Goal: Information Seeking & Learning: Learn about a topic

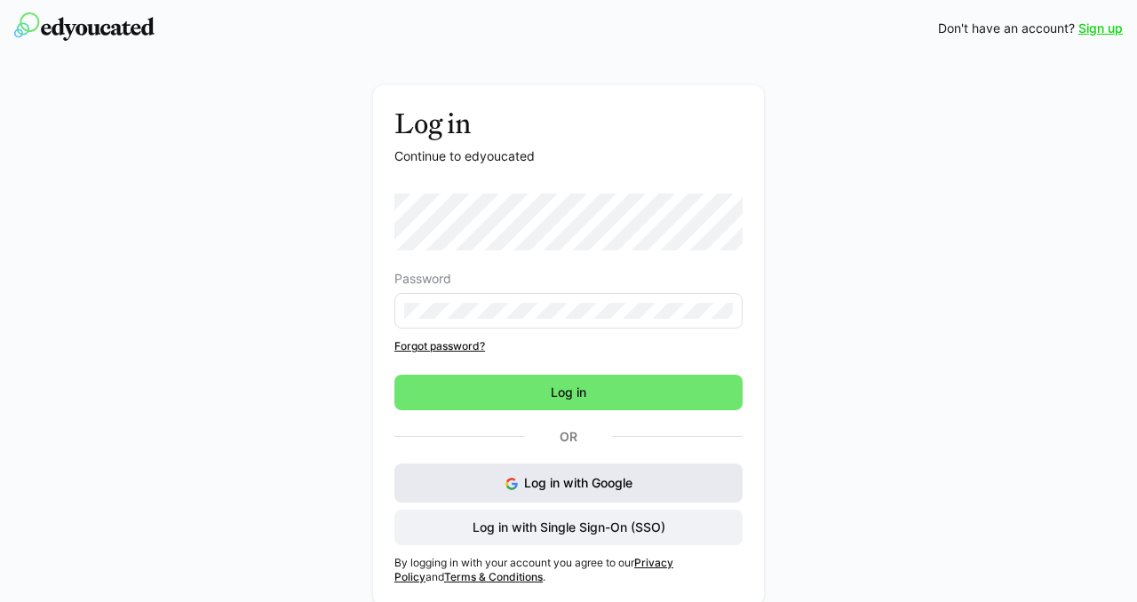
click at [516, 477] on button "Log in with Google" at bounding box center [568, 482] width 348 height 39
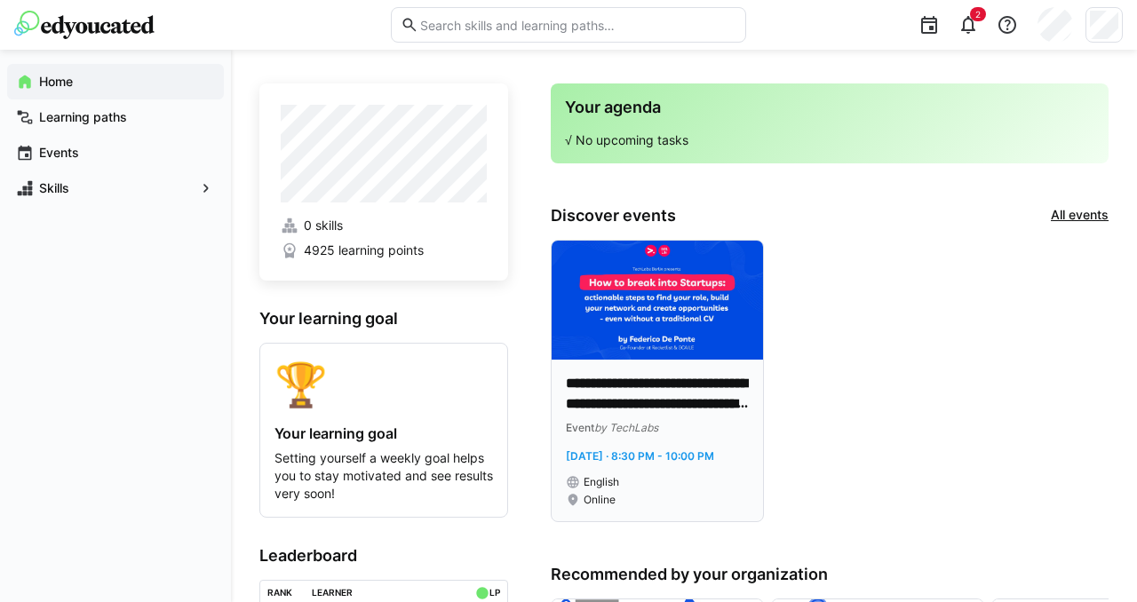
click at [671, 393] on p "**********" at bounding box center [657, 394] width 183 height 41
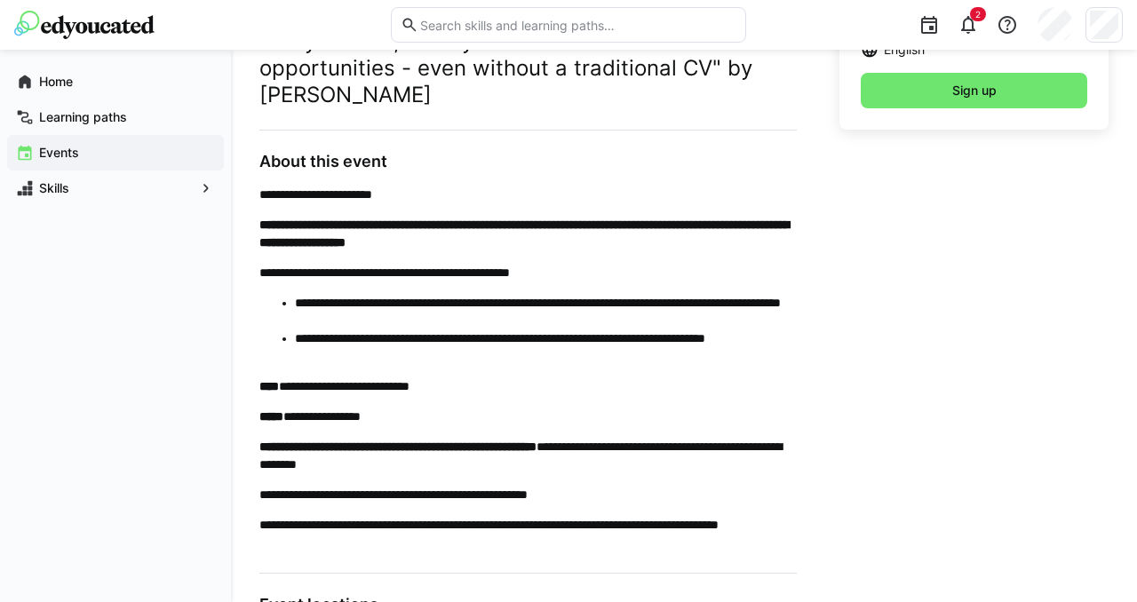
scroll to position [568, 0]
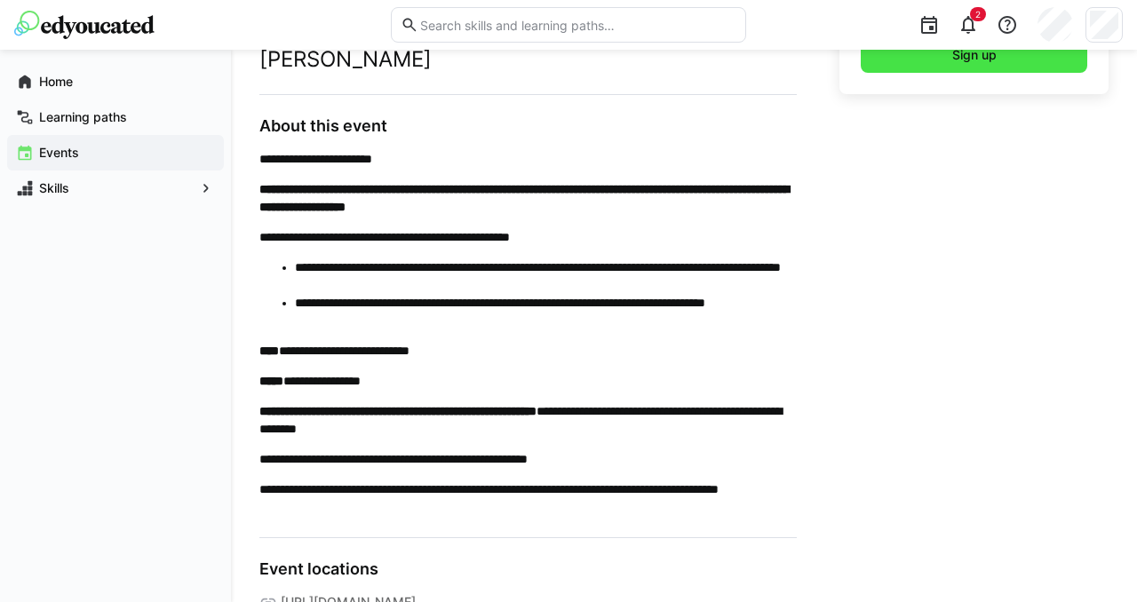
click at [942, 59] on span "Sign up" at bounding box center [973, 55] width 226 height 36
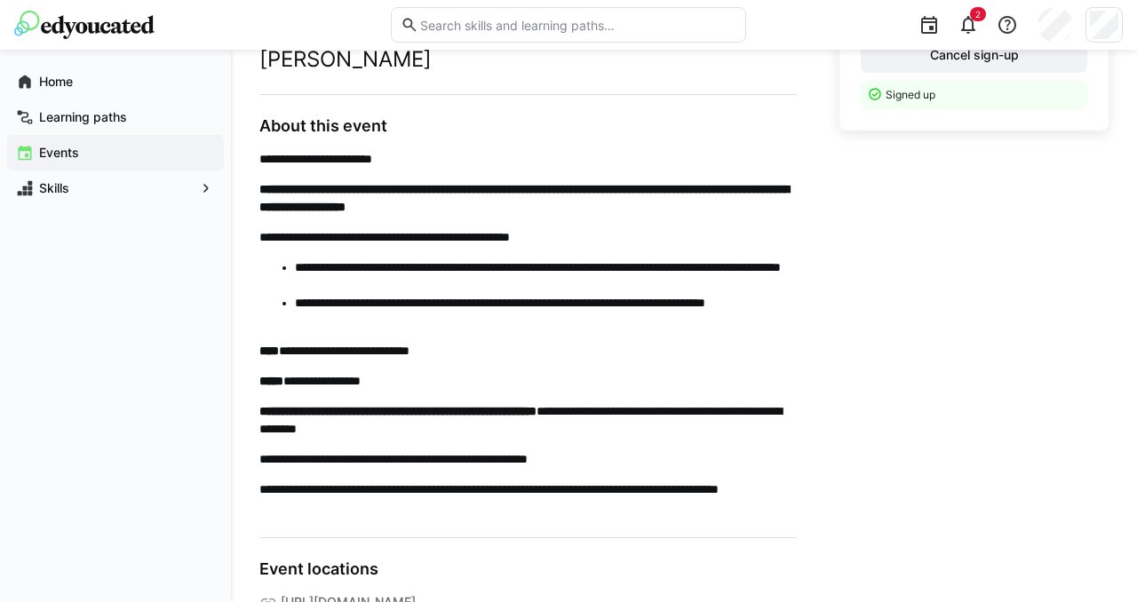
click at [917, 326] on div "Online [PERSON_NAME] English Cancel sign-up Signed up" at bounding box center [973, 323] width 269 height 764
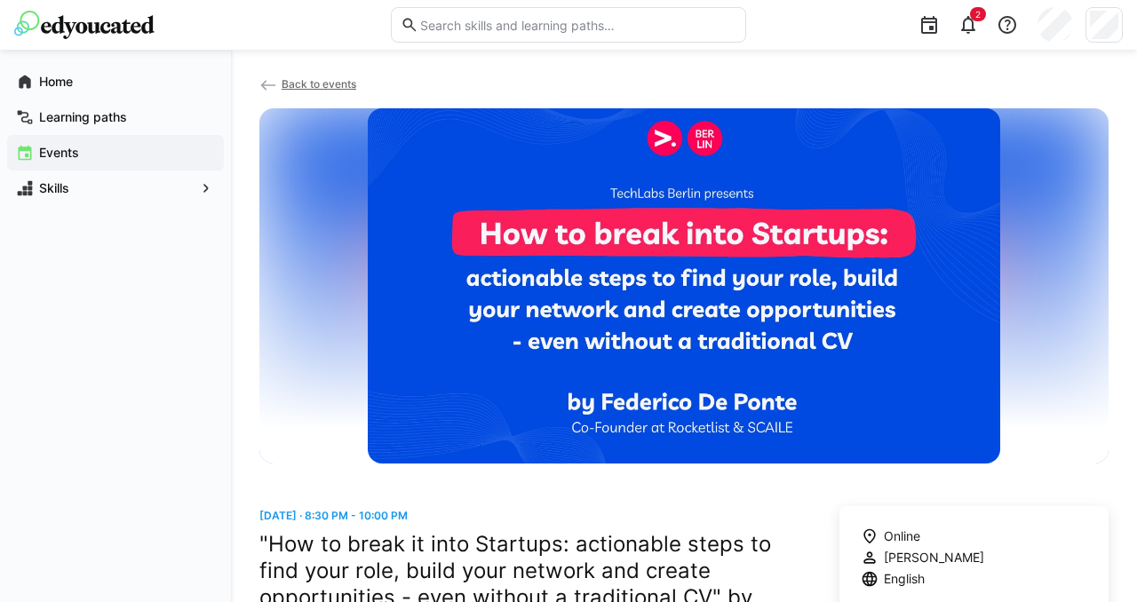
scroll to position [0, 0]
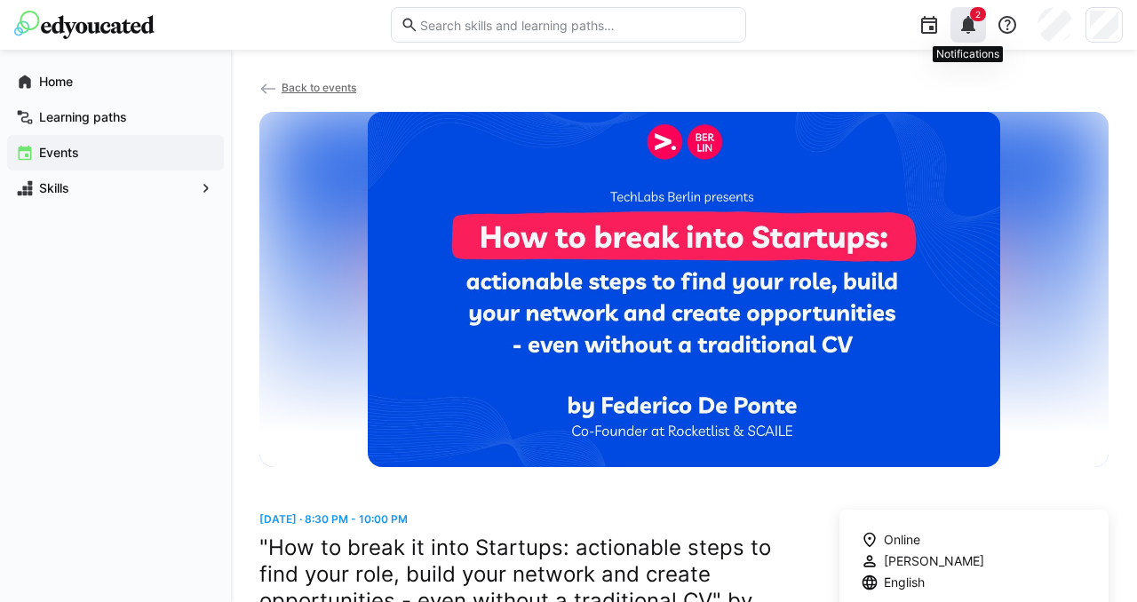
click at [970, 25] on eds-icon at bounding box center [967, 24] width 21 height 21
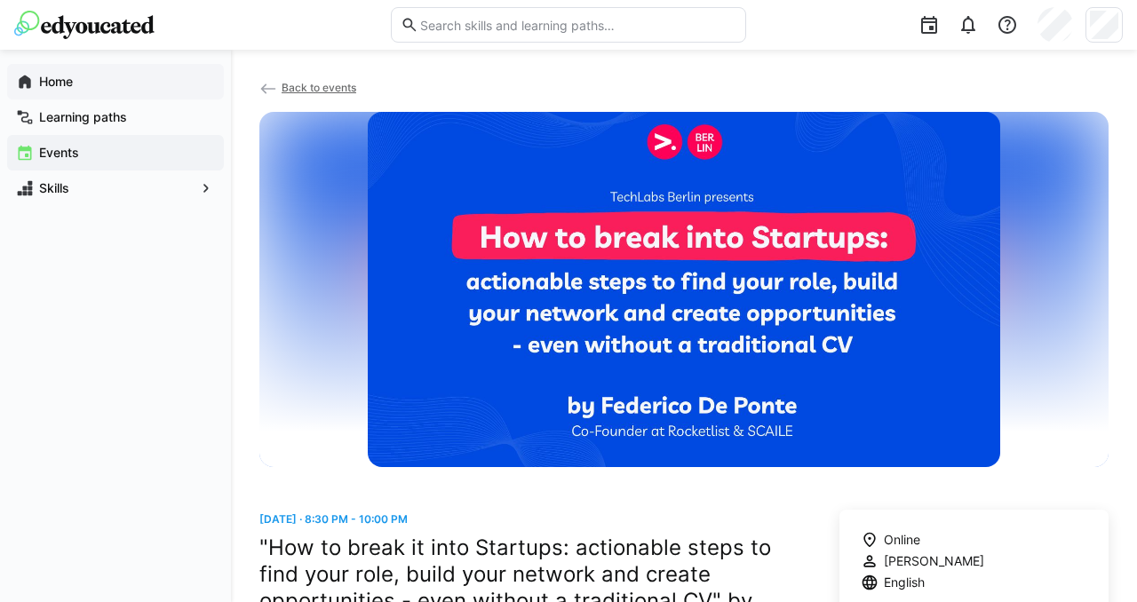
click at [130, 82] on span "Home" at bounding box center [125, 82] width 178 height 18
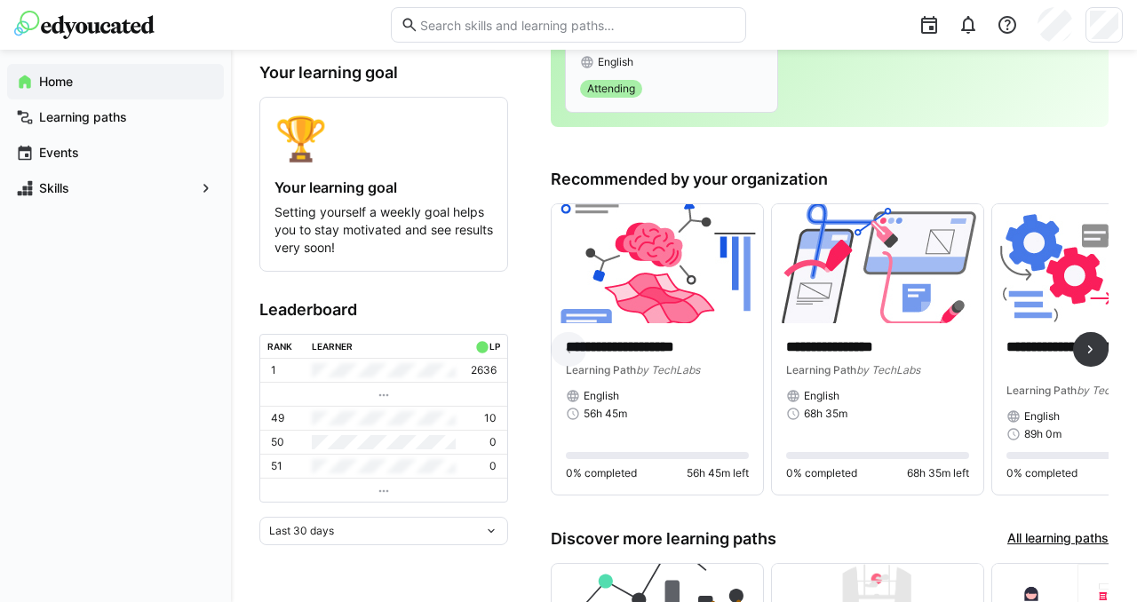
scroll to position [249, 0]
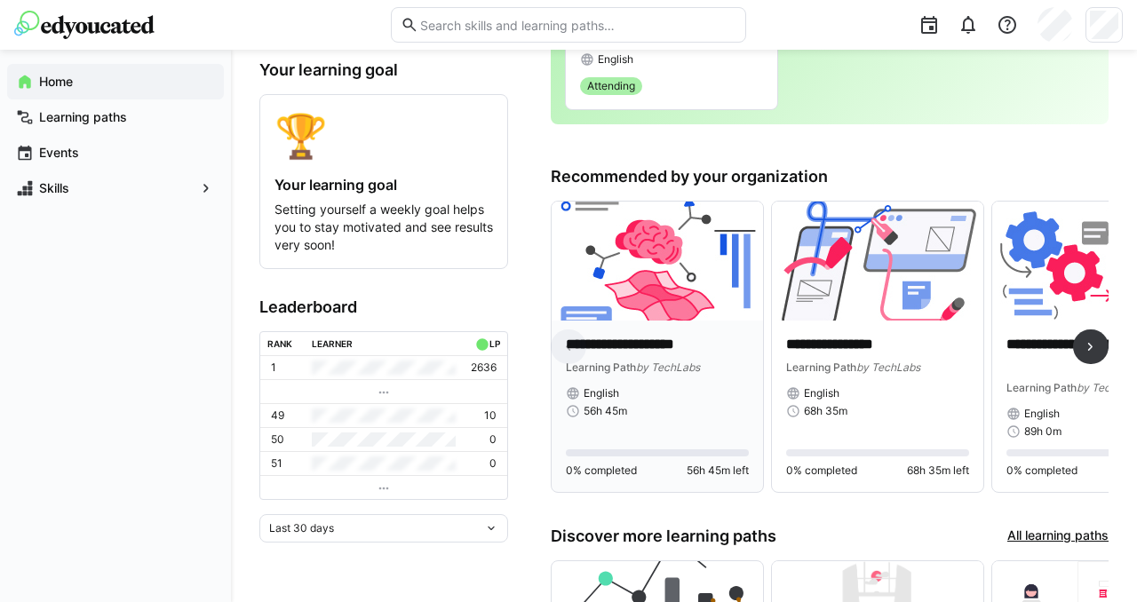
click at [635, 353] on p "**********" at bounding box center [657, 345] width 183 height 20
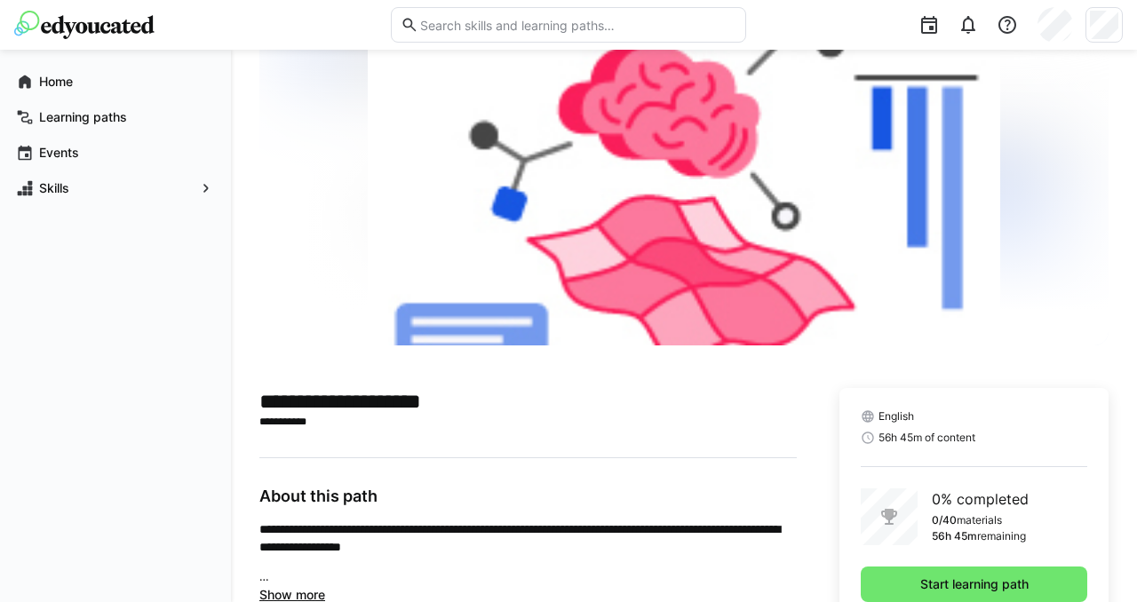
scroll to position [138, 0]
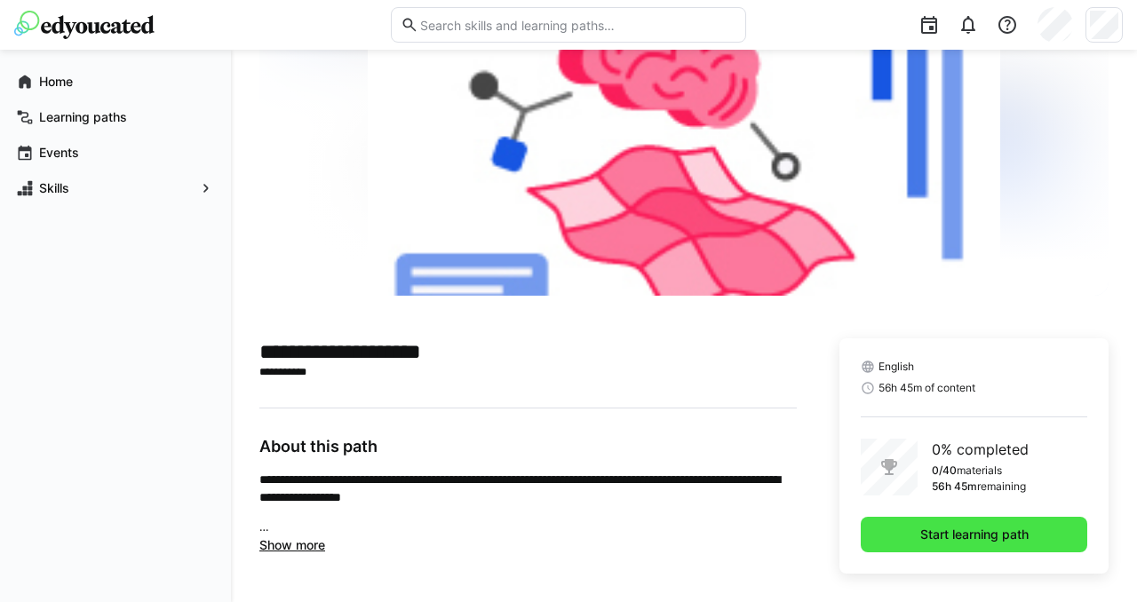
click at [980, 536] on span "Start learning path" at bounding box center [974, 535] width 114 height 18
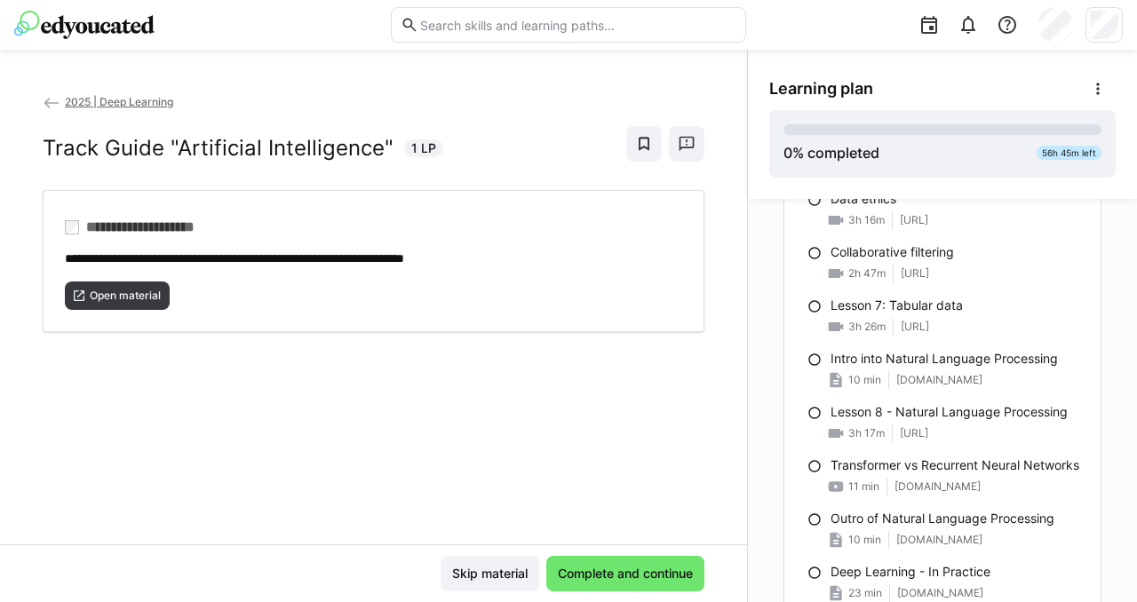
scroll to position [1747, 0]
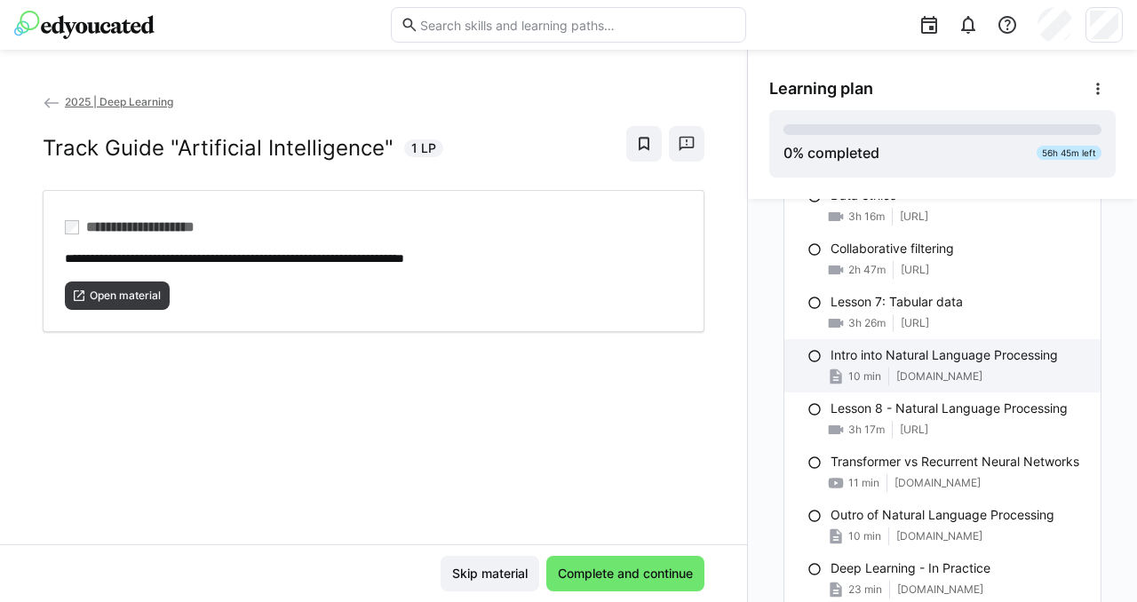
click at [914, 371] on span "[DOMAIN_NAME]" at bounding box center [939, 376] width 86 height 14
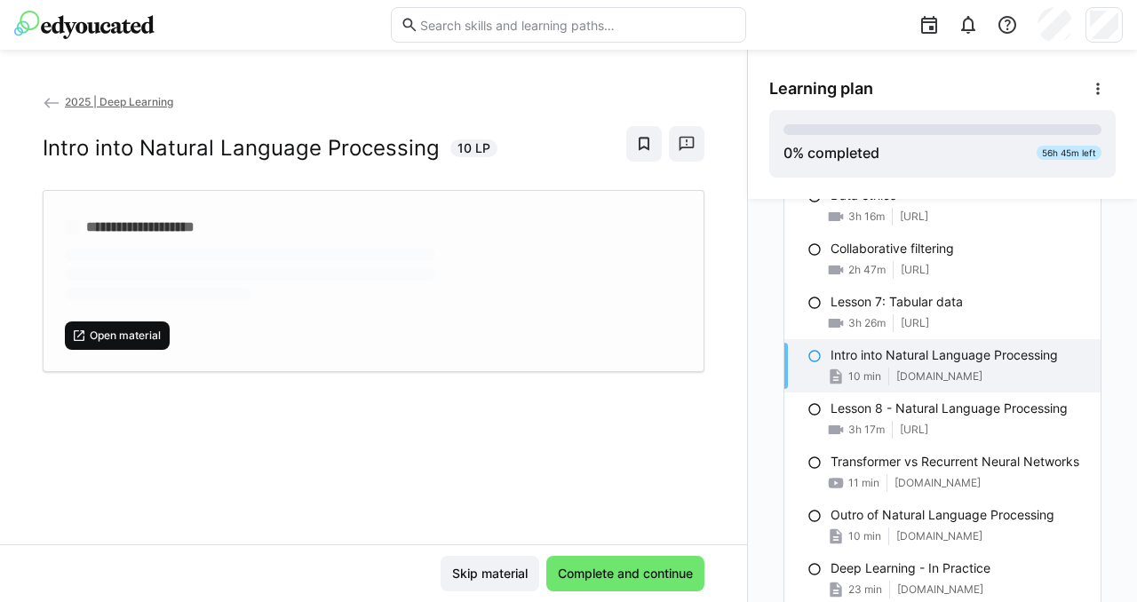
click at [151, 330] on span "Open material" at bounding box center [125, 336] width 75 height 14
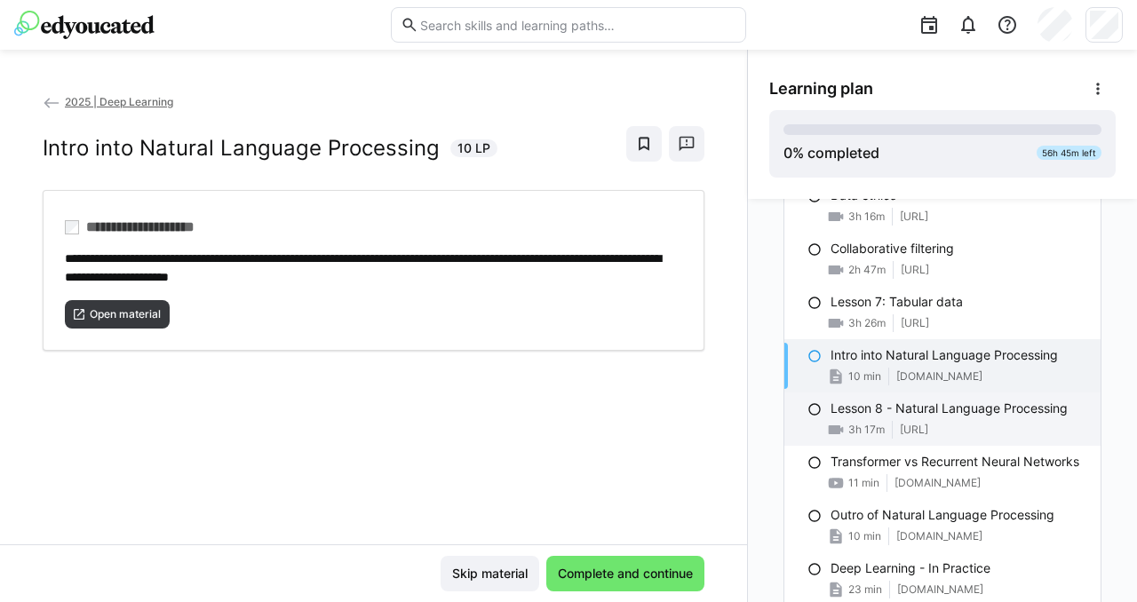
click at [925, 414] on p "Lesson 8 - Natural Language Processing" at bounding box center [948, 409] width 237 height 18
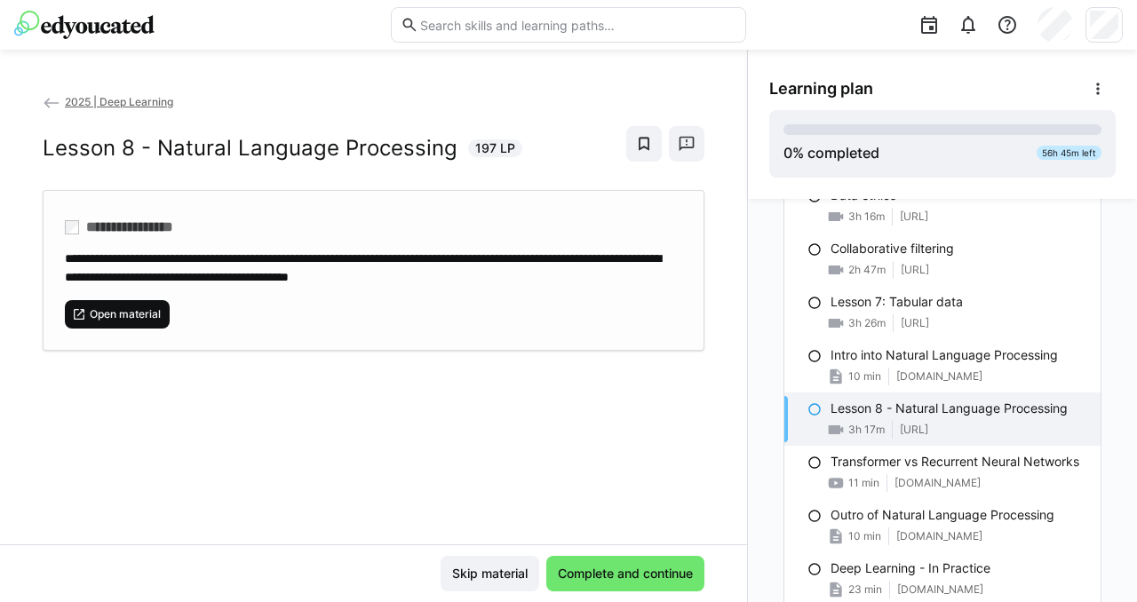
click at [145, 314] on span "Open material" at bounding box center [125, 314] width 75 height 14
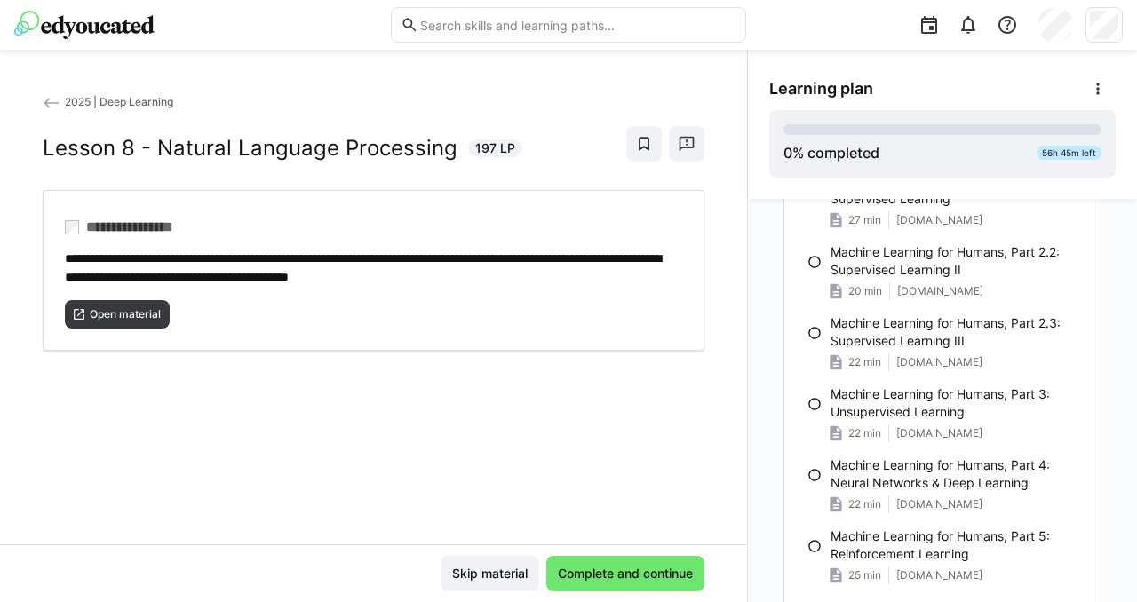
scroll to position [592, 0]
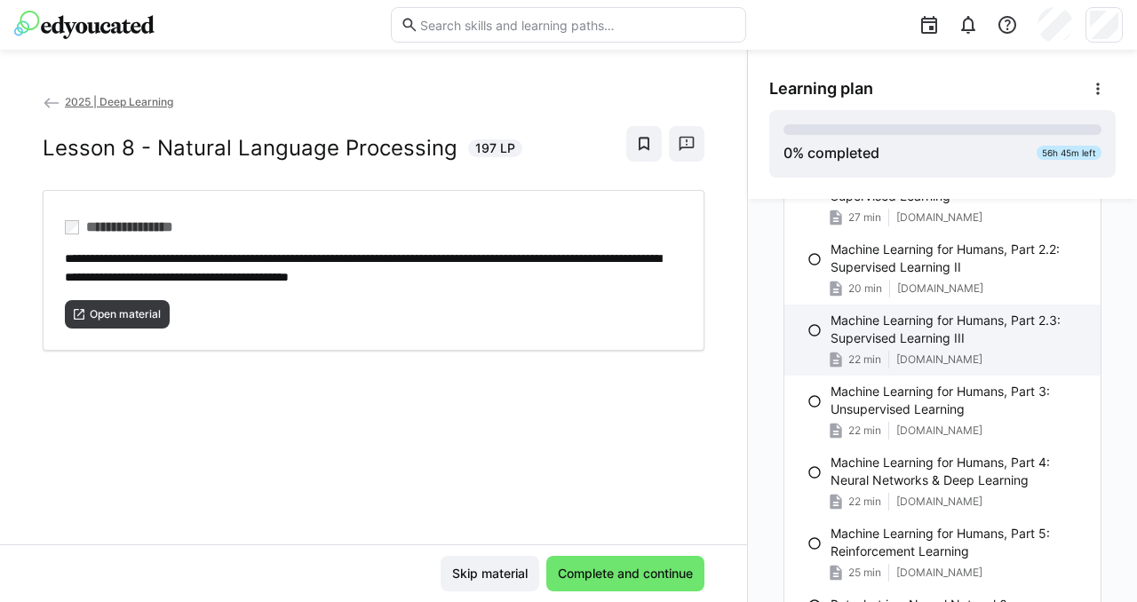
click at [943, 319] on p "Machine Learning for Humans, Part 2.3: Supervised Learning III" at bounding box center [958, 330] width 256 height 36
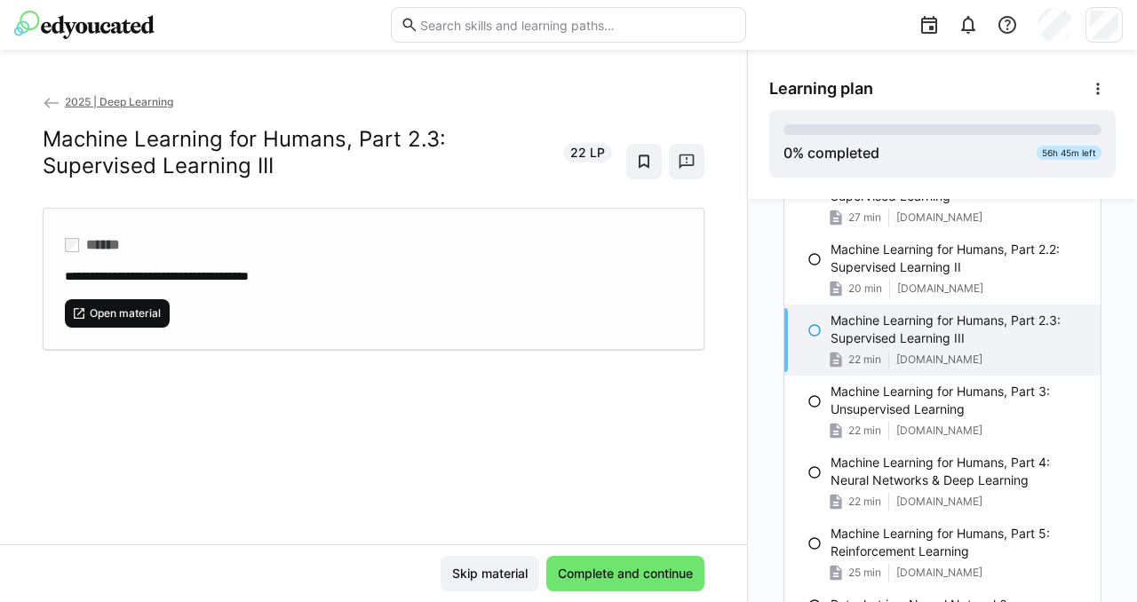
click at [121, 312] on span "Open material" at bounding box center [125, 313] width 75 height 14
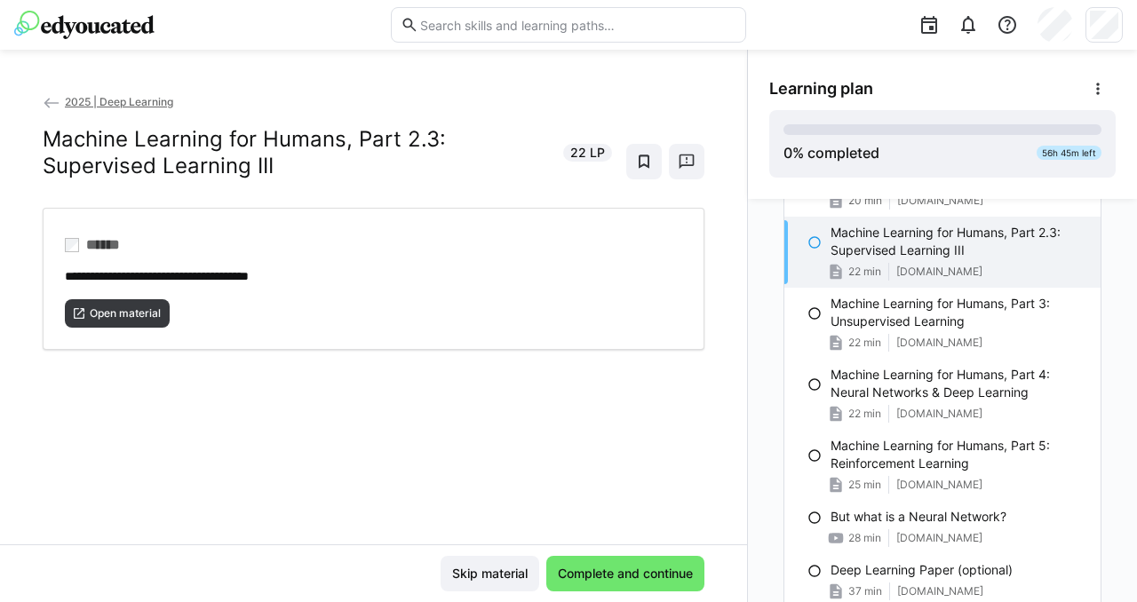
scroll to position [685, 0]
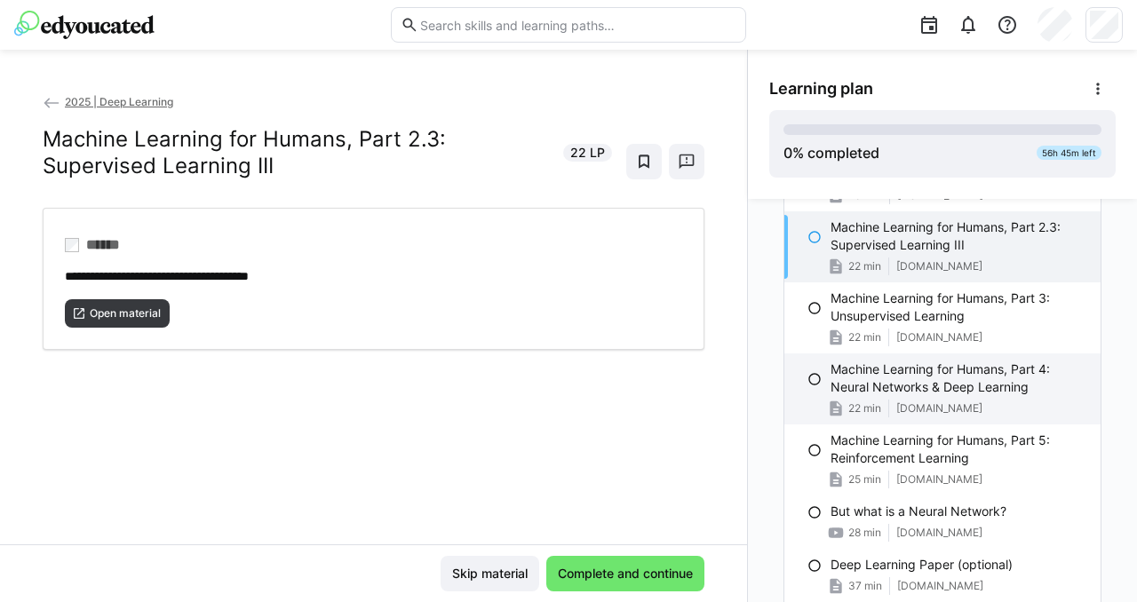
click at [900, 380] on p "Machine Learning for Humans, Part 4: Neural Networks & Deep Learning" at bounding box center [958, 378] width 256 height 36
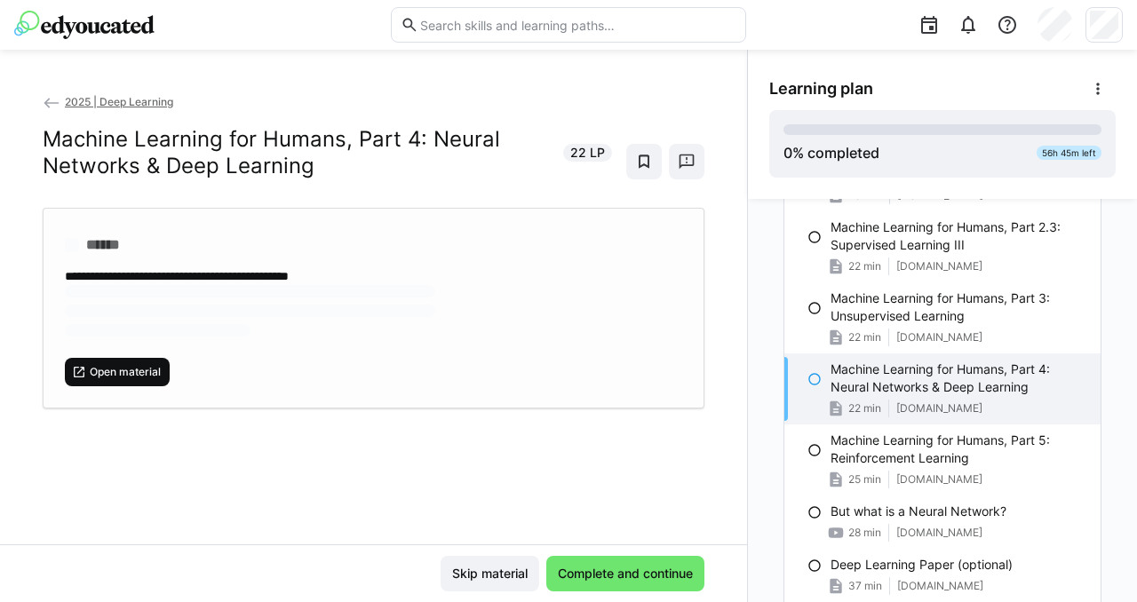
click at [131, 356] on div "**********" at bounding box center [373, 318] width 747 height 452
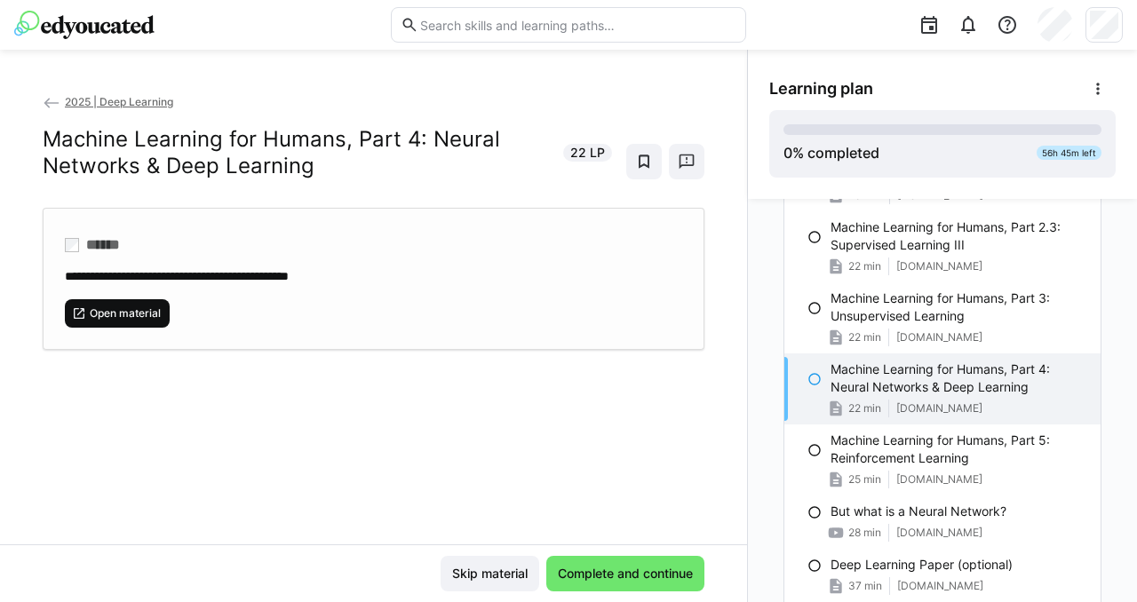
click at [151, 307] on span "Open material" at bounding box center [125, 313] width 75 height 14
click at [88, 104] on span "2025 | Deep Learning" at bounding box center [119, 101] width 108 height 13
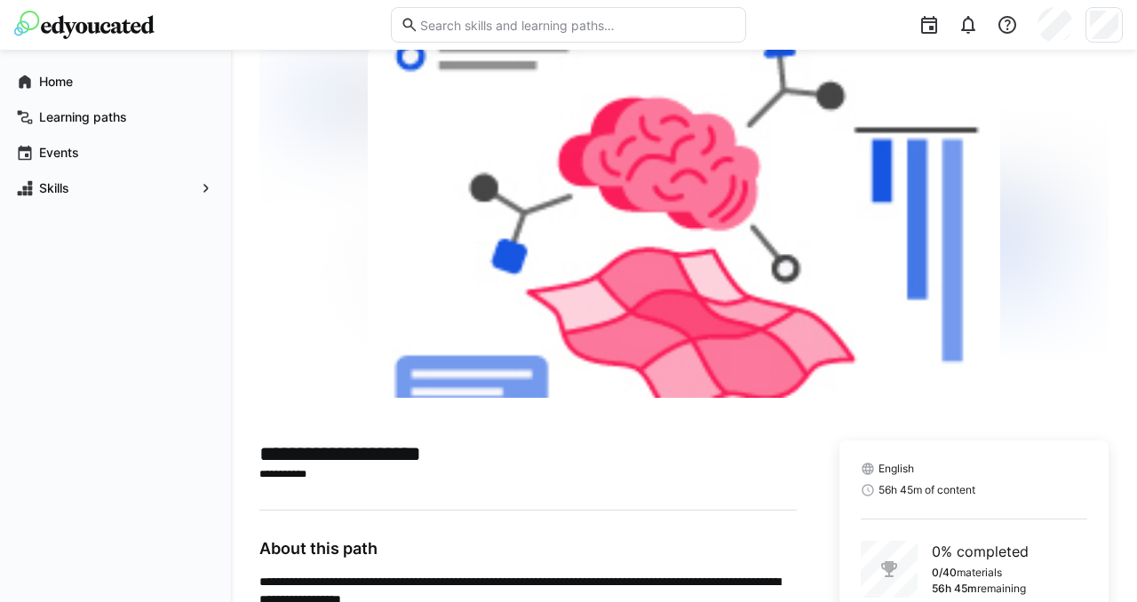
scroll to position [71, 0]
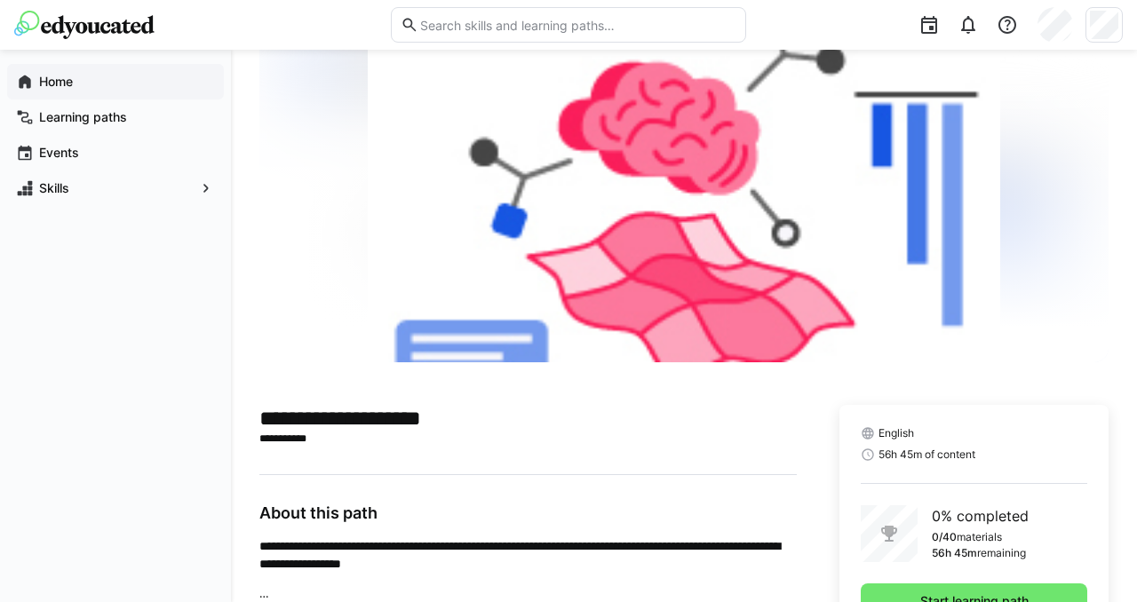
click at [87, 82] on span "Home" at bounding box center [125, 82] width 178 height 18
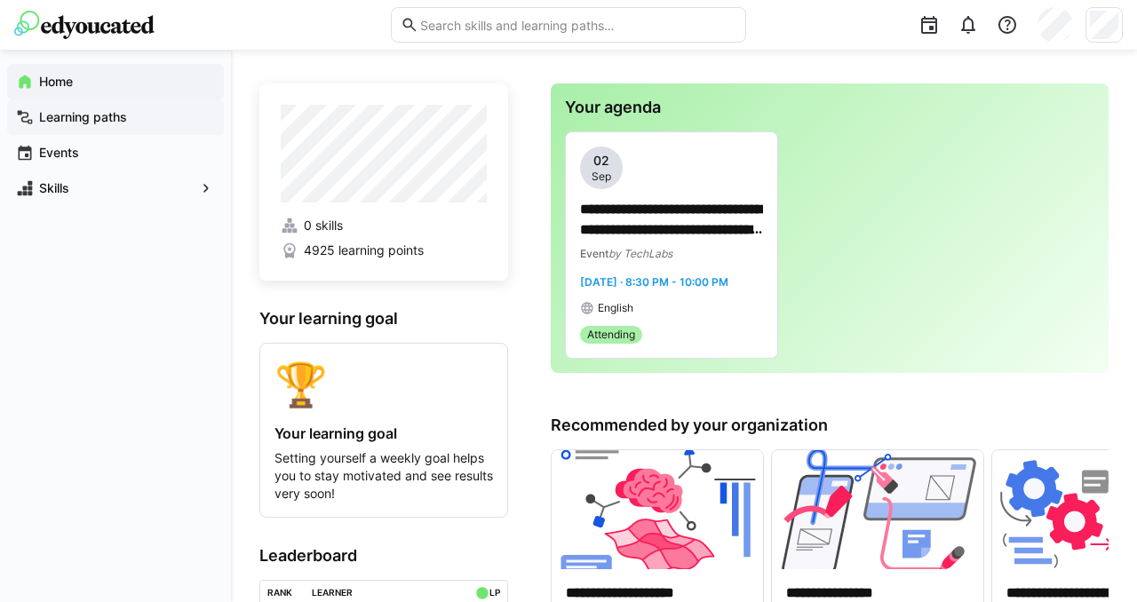
click at [0, 0] on app-navigation-label "Learning paths" at bounding box center [0, 0] width 0 height 0
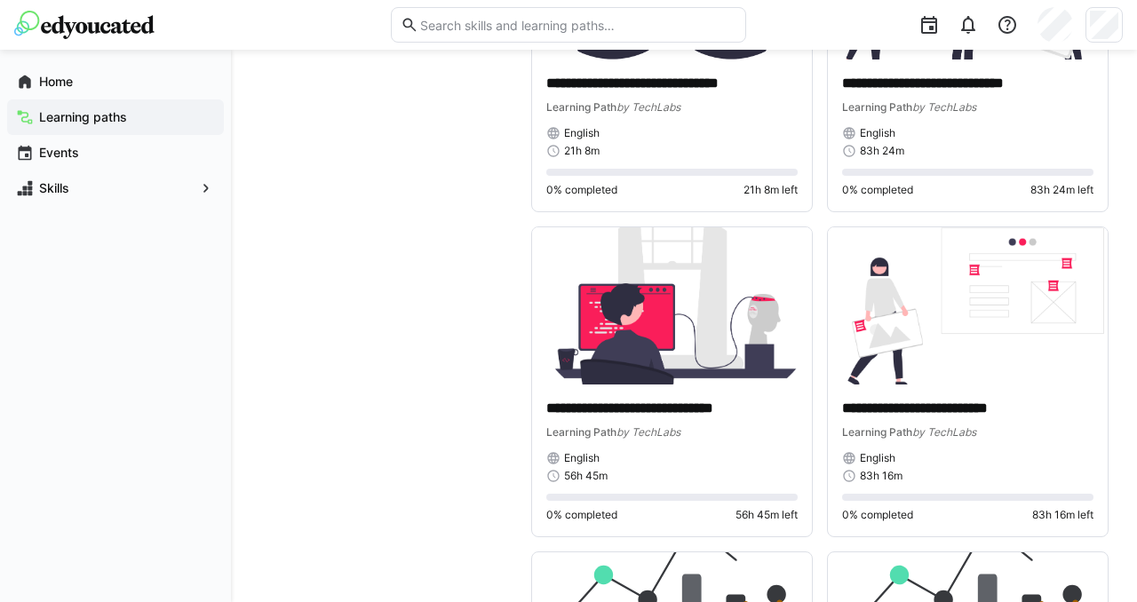
scroll to position [1598, 0]
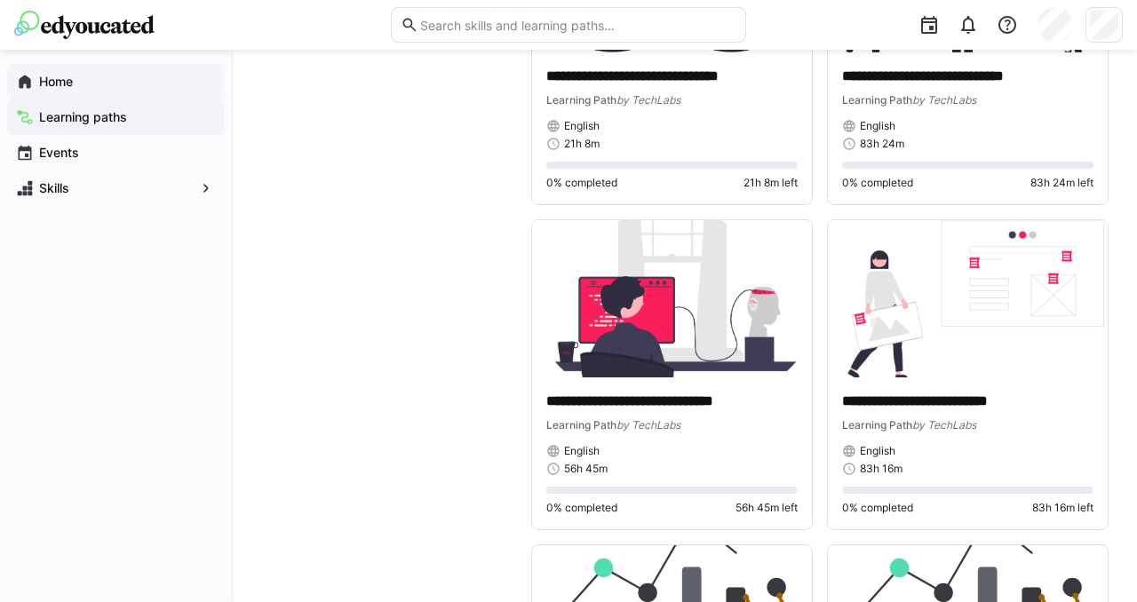
click at [140, 78] on span "Home" at bounding box center [125, 82] width 178 height 18
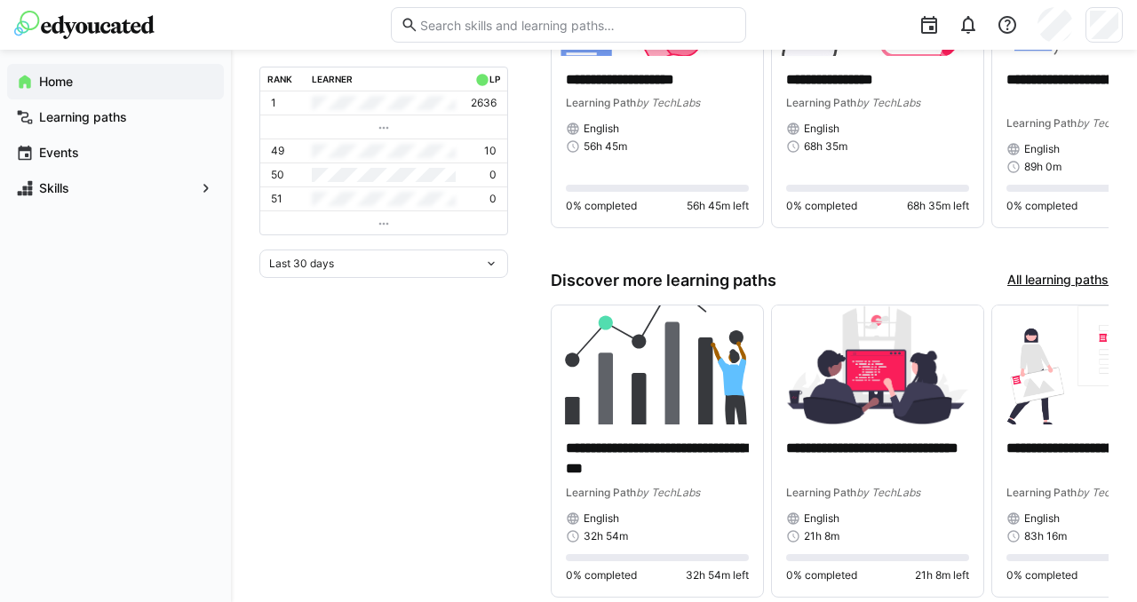
scroll to position [533, 0]
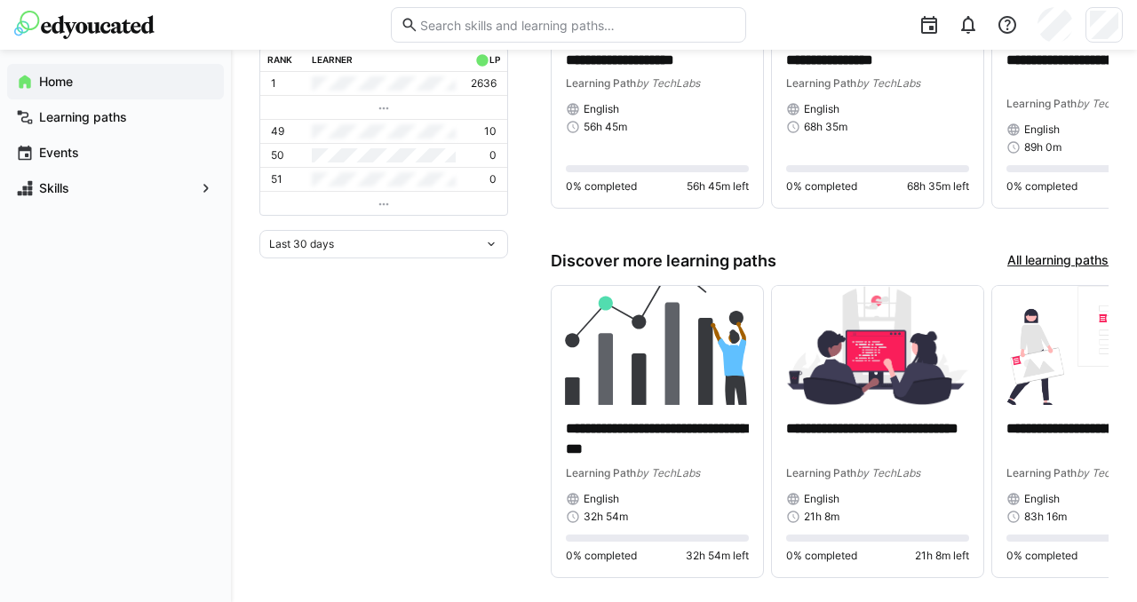
click at [119, 18] on img at bounding box center [84, 25] width 140 height 28
